Goal: Task Accomplishment & Management: Use online tool/utility

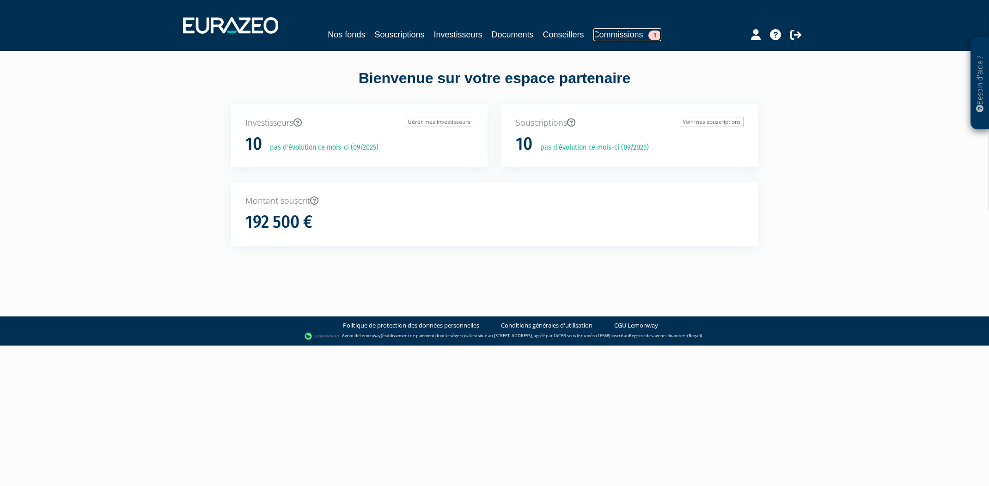
click at [626, 39] on link "Commissions 1" at bounding box center [627, 34] width 68 height 13
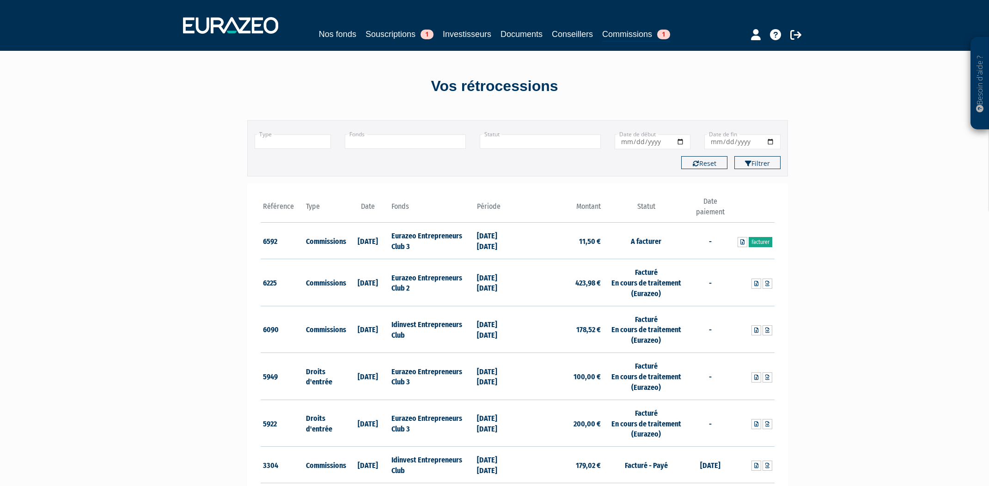
click at [759, 244] on link "Facturer" at bounding box center [761, 242] width 24 height 10
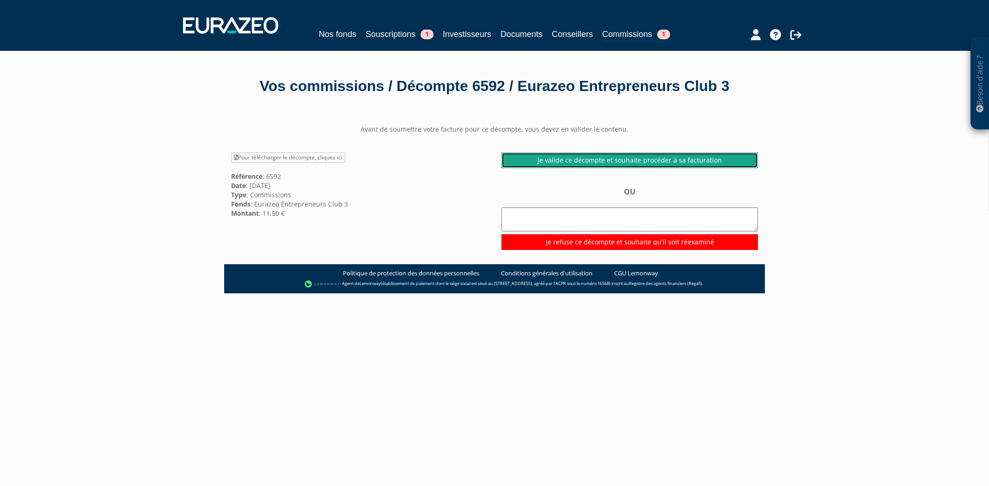
click at [585, 163] on link "Je valide ce décompte et souhaite procéder à sa facturation" at bounding box center [629, 160] width 256 height 16
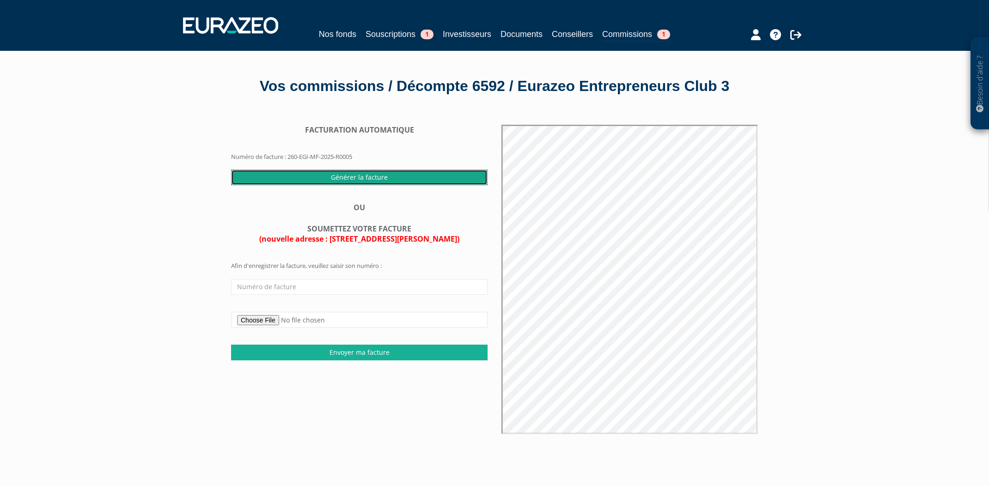
click at [353, 177] on input "Générer la facture" at bounding box center [359, 178] width 256 height 16
